Goal: Task Accomplishment & Management: Use online tool/utility

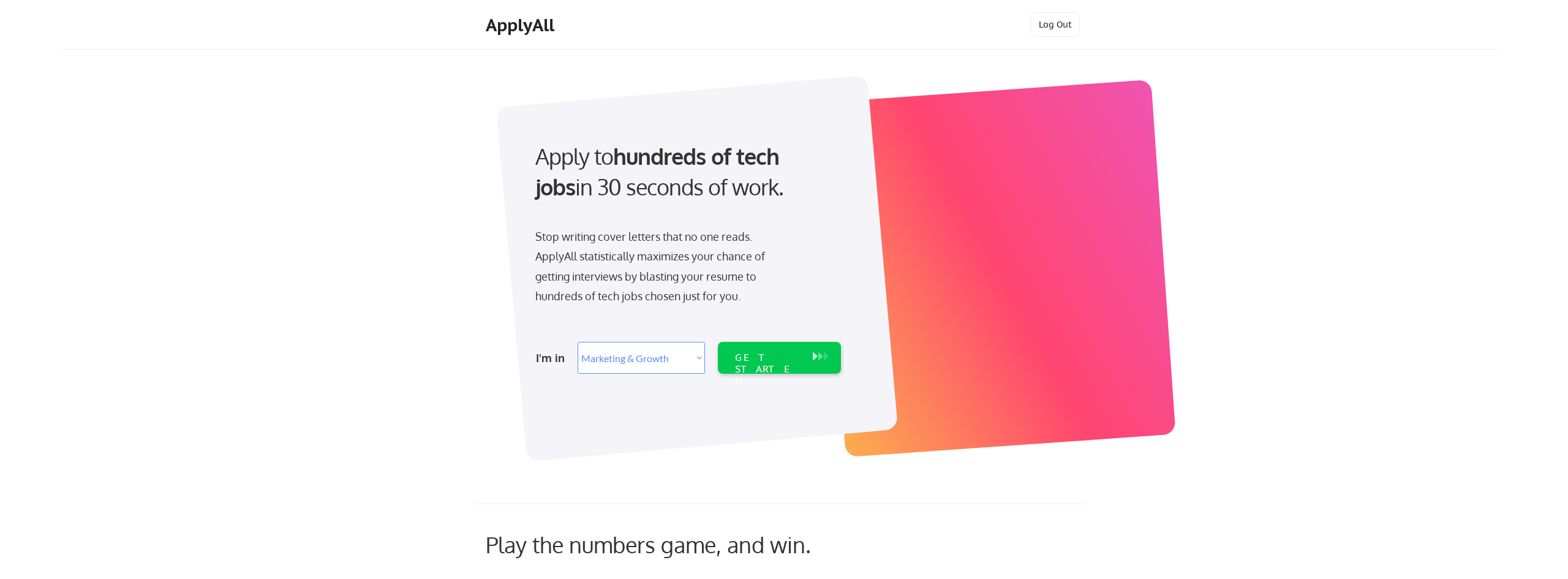
select select ""marketing___comms""
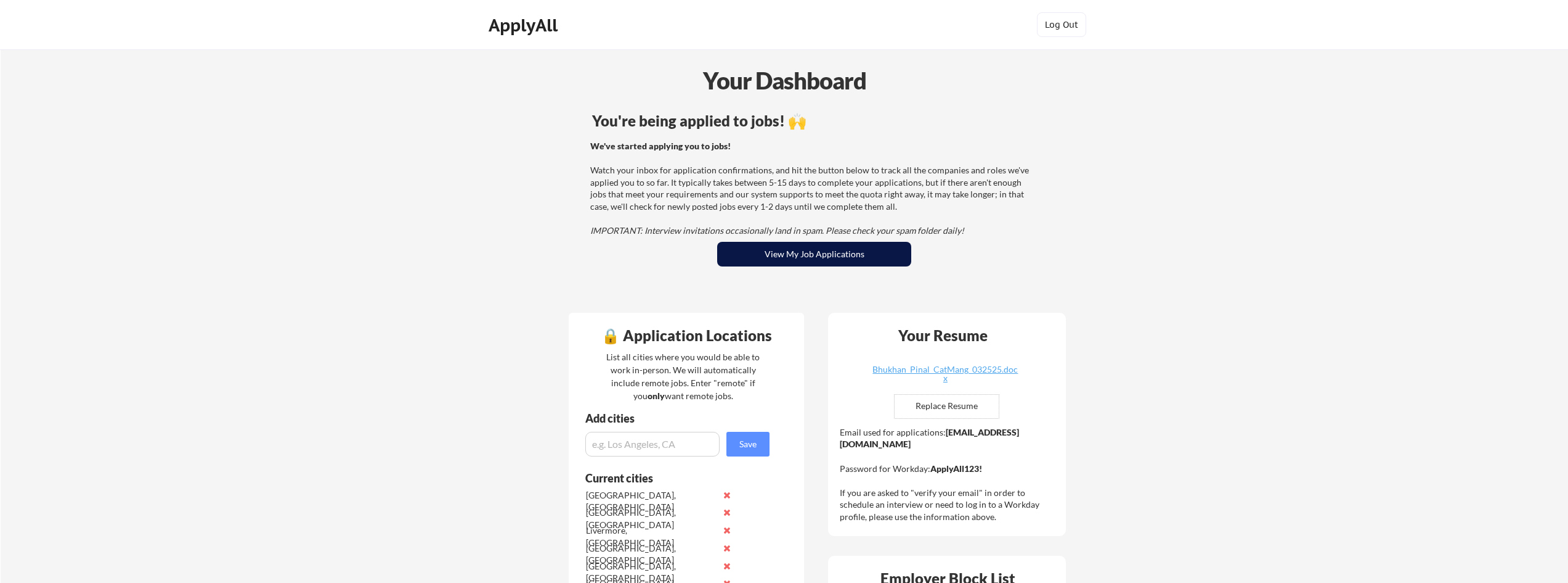
click at [862, 262] on button "View My Job Applications" at bounding box center [815, 254] width 194 height 25
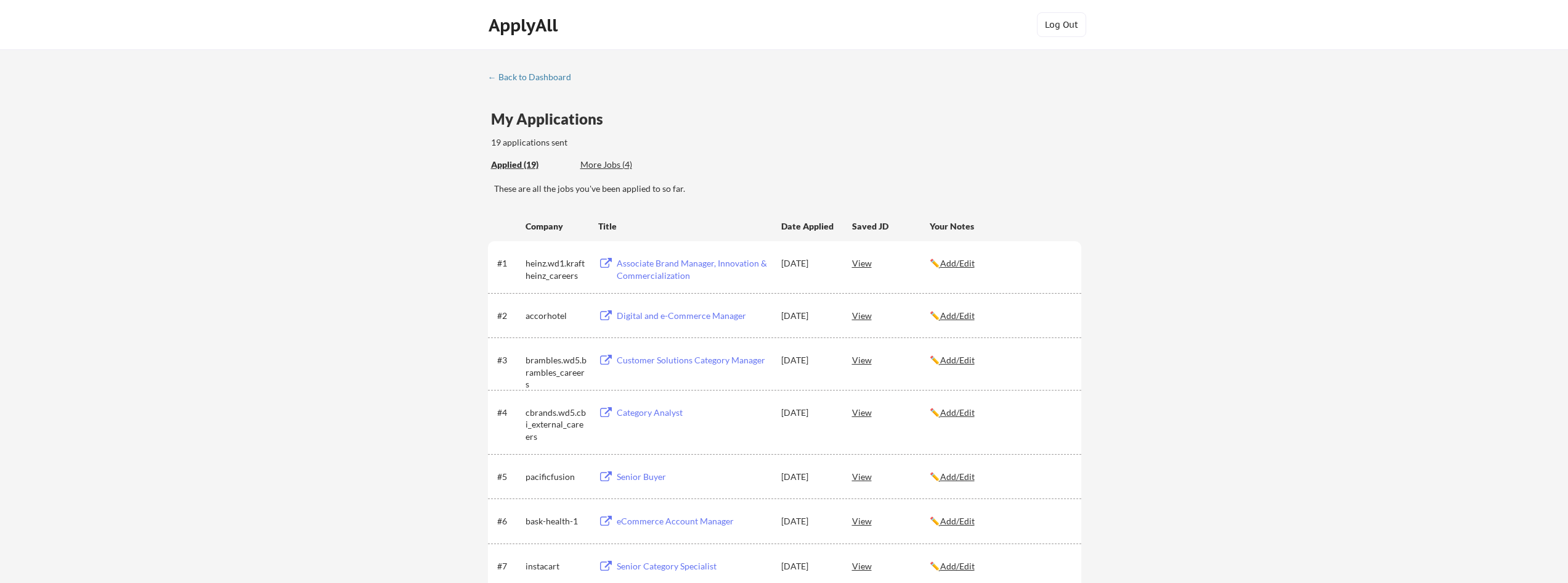
click at [615, 157] on div "Applied (19) More Jobs (4)" at bounding box center [581, 164] width 180 height 25
click at [618, 166] on div "More Jobs (4)" at bounding box center [626, 165] width 90 height 12
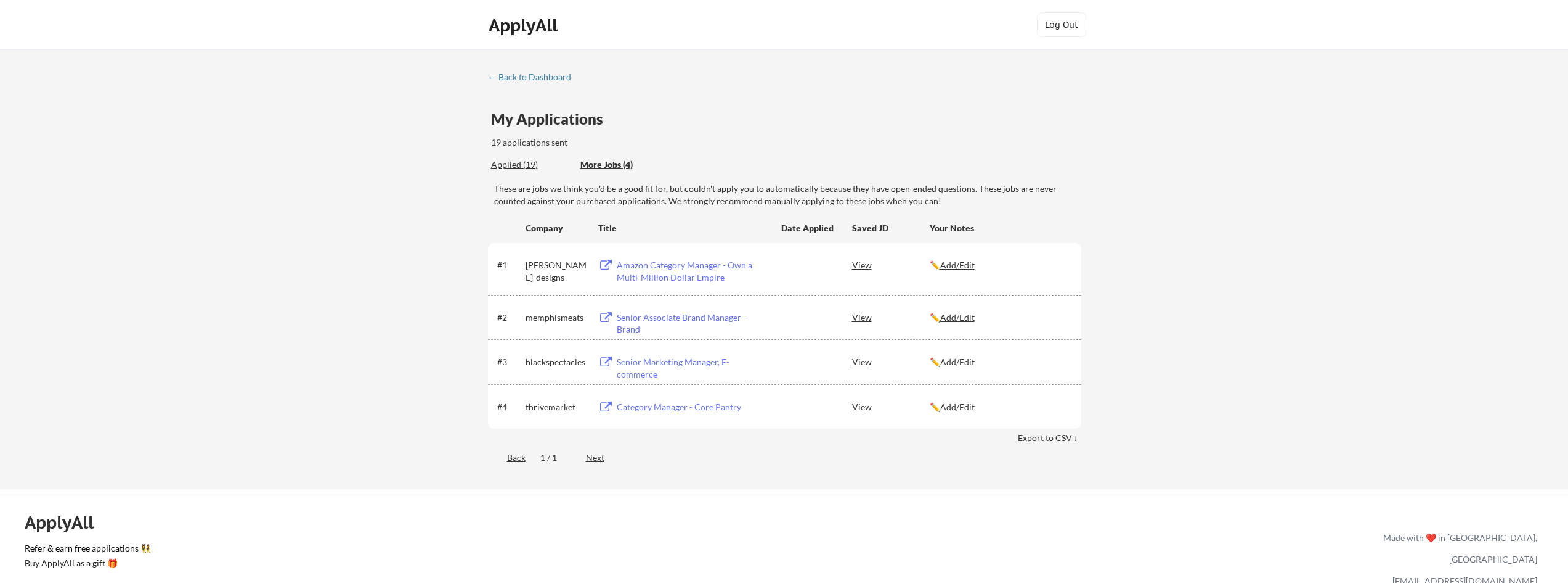
click at [639, 408] on div "Category Manager - Core Pantry" at bounding box center [693, 407] width 153 height 12
click at [654, 402] on div "Category Manager - Core Pantry" at bounding box center [693, 407] width 153 height 12
click at [489, 25] on div "ApplyAll" at bounding box center [525, 25] width 73 height 21
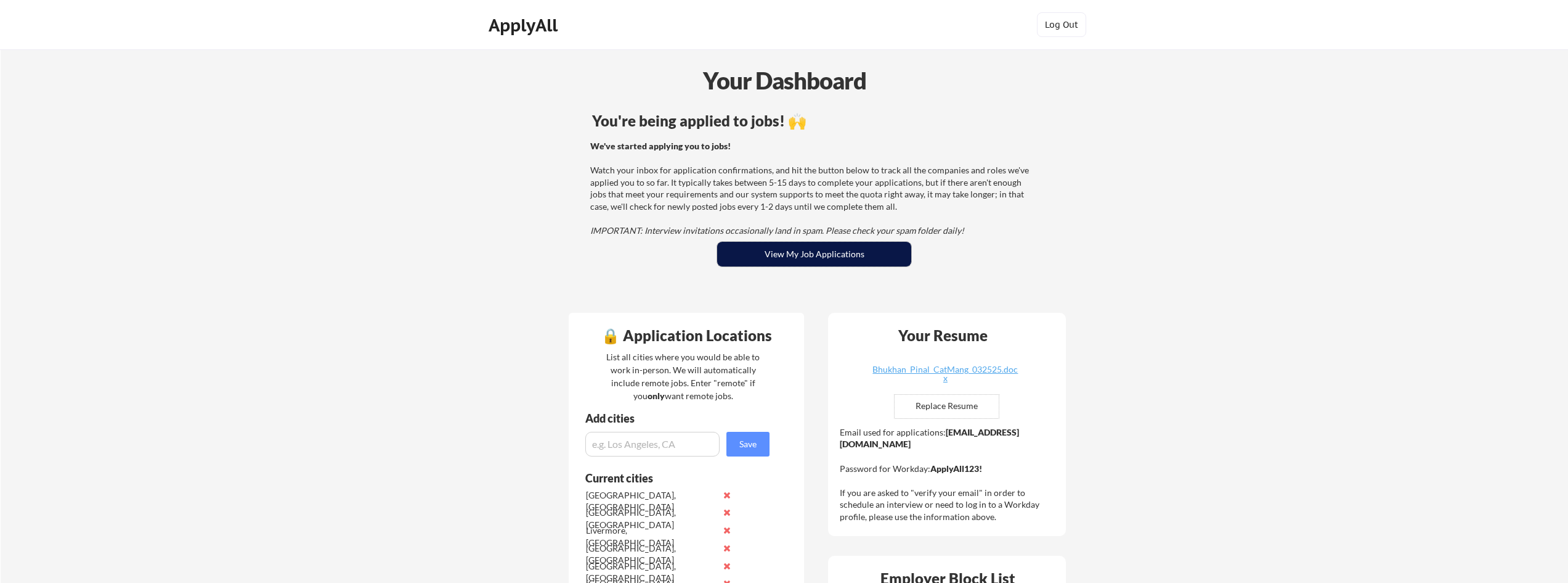
click at [817, 257] on button "View My Job Applications" at bounding box center [815, 254] width 194 height 25
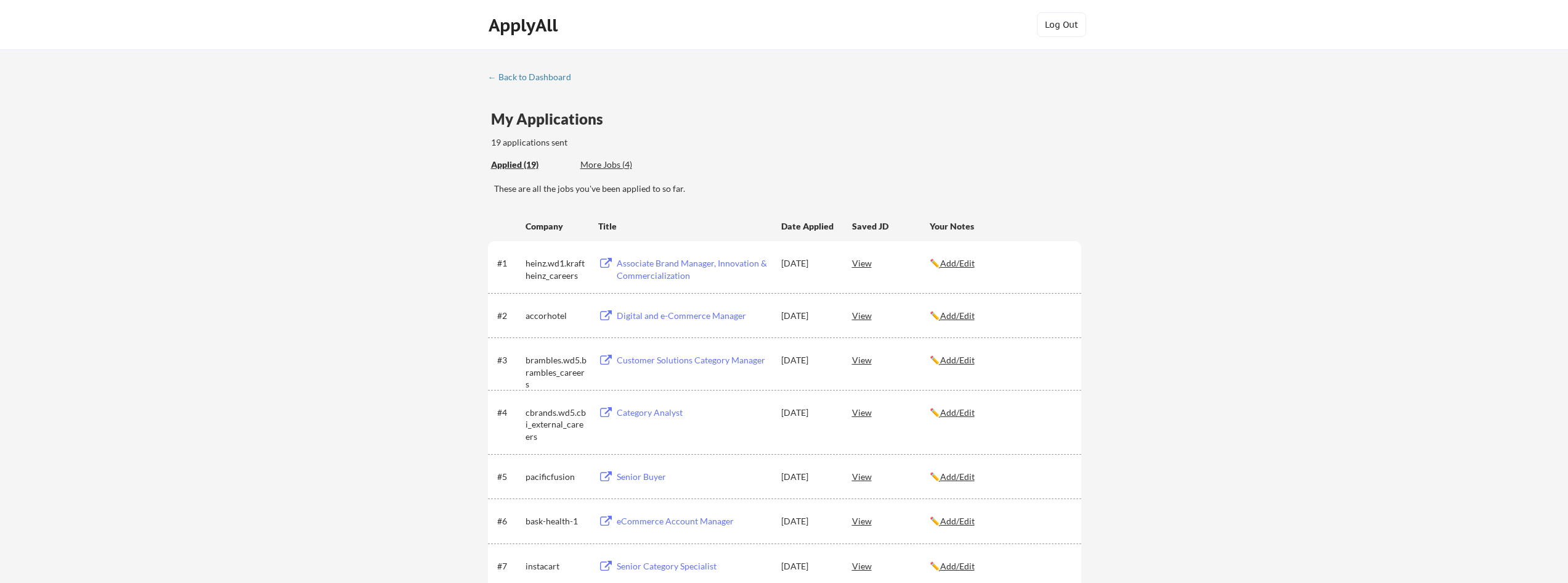
click at [616, 163] on div "More Jobs (4)" at bounding box center [626, 165] width 90 height 12
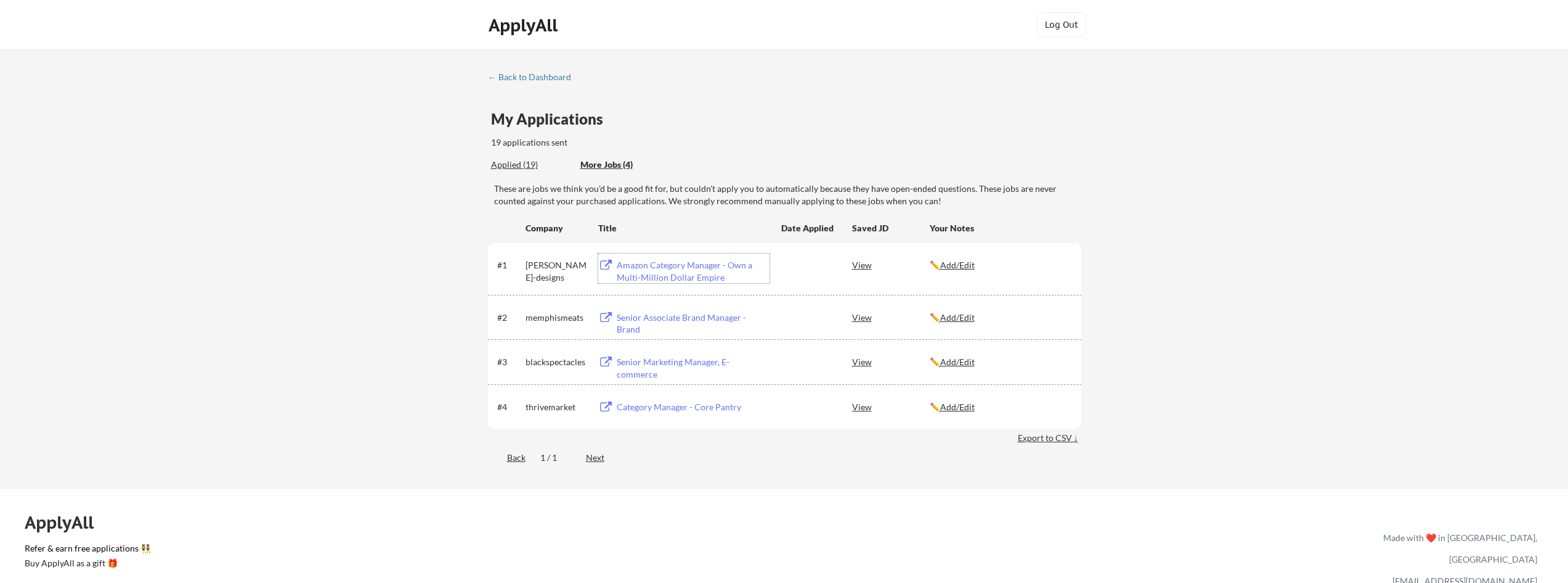
click at [659, 276] on div "Amazon Category Manager - Own a Multi-Million Dollar Empire" at bounding box center [693, 271] width 153 height 24
